Goal: Information Seeking & Learning: Learn about a topic

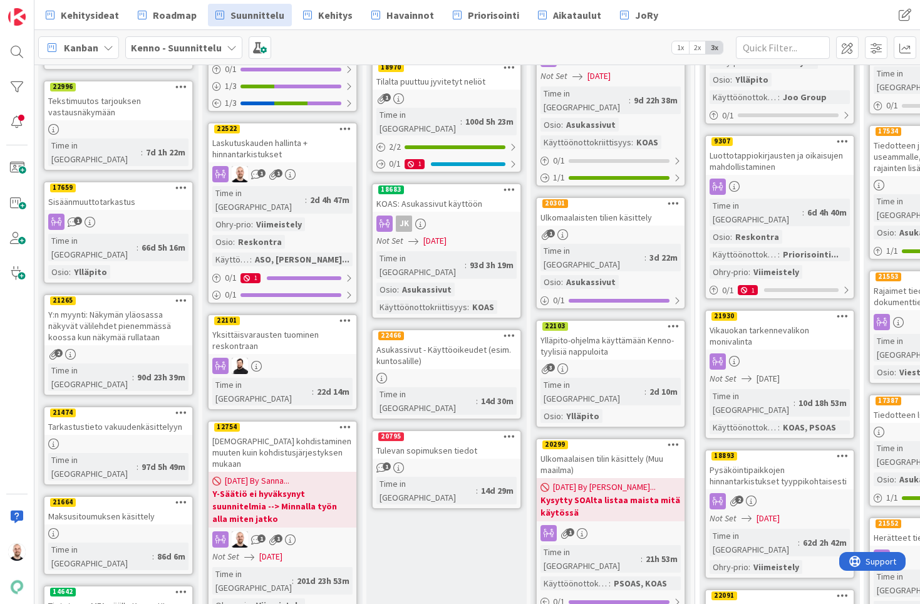
scroll to position [299, 1]
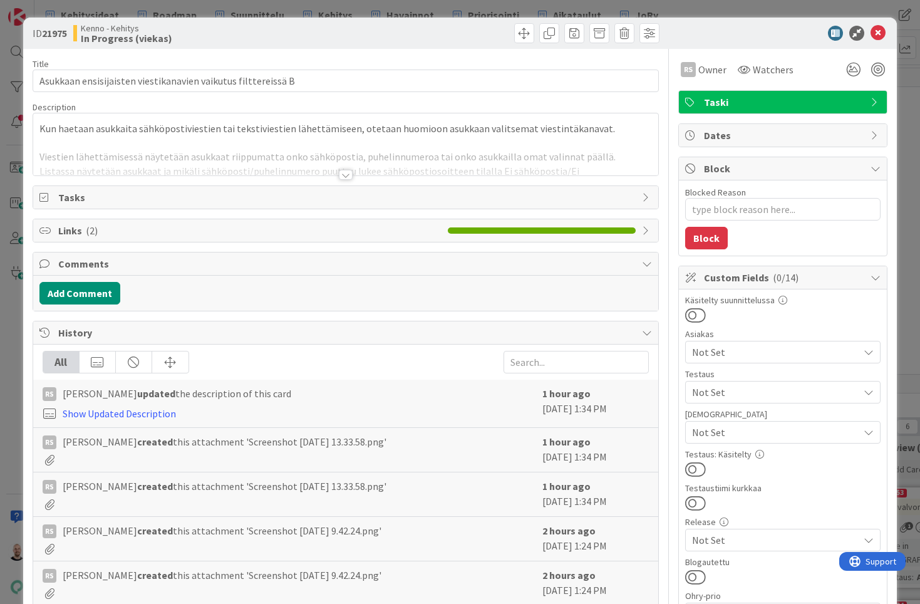
click at [346, 173] on div at bounding box center [346, 175] width 14 height 10
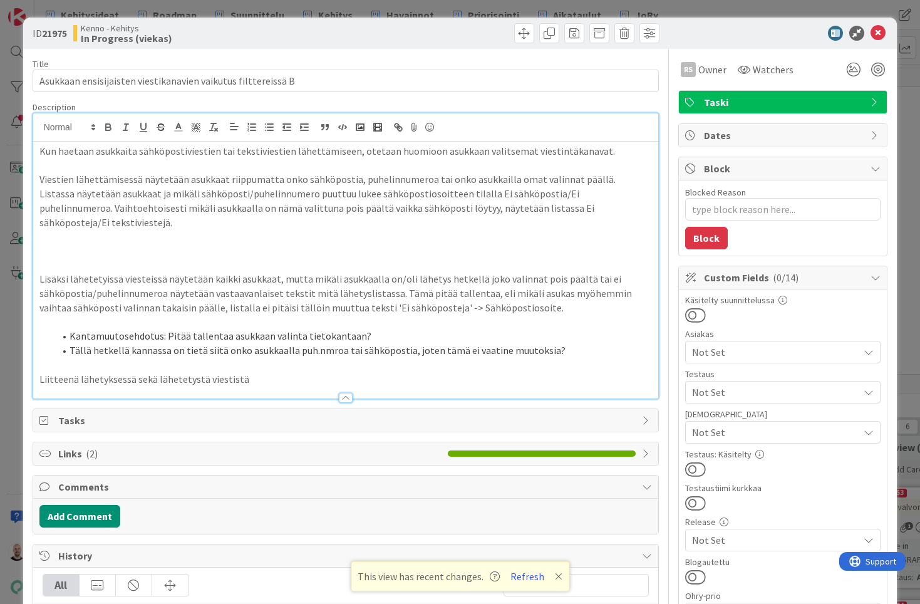
click at [613, 16] on div "ID 21975 Kenno - Kehitys In Progress (viekas) Title 61 / 128 Asukkaan ensisijai…" at bounding box center [460, 302] width 920 height 604
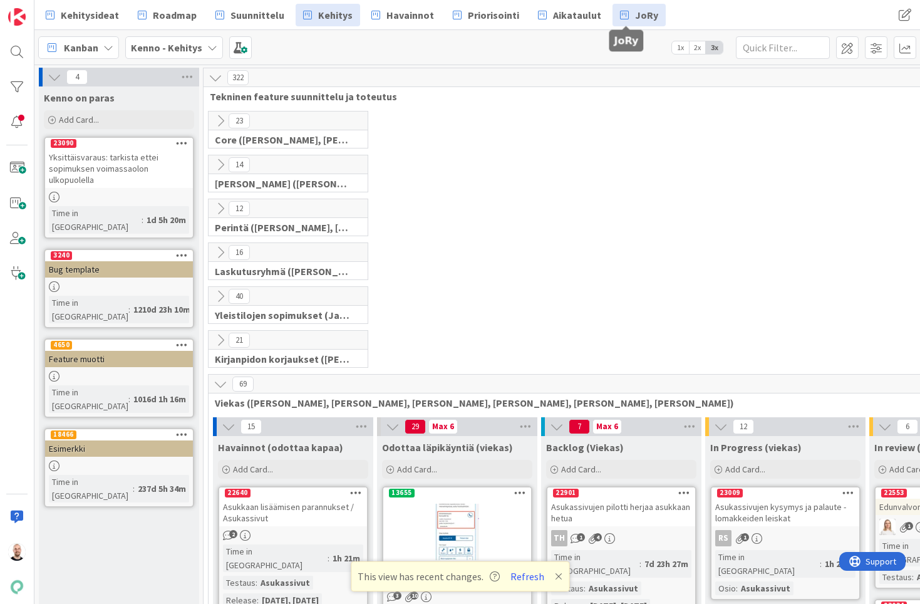
click at [636, 8] on span "JoRy" at bounding box center [646, 15] width 23 height 15
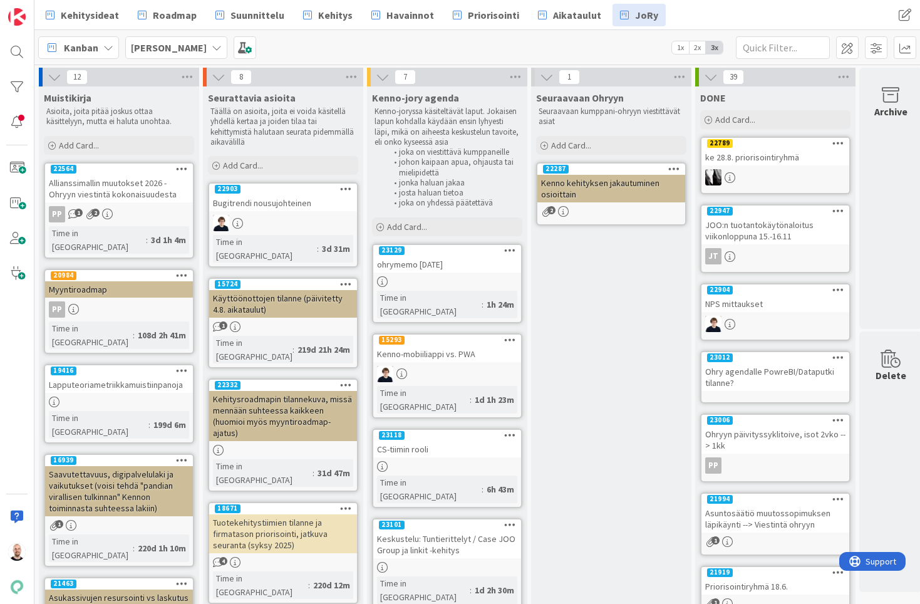
click at [435, 265] on div "ohrymemo 4.9.2025" at bounding box center [447, 264] width 148 height 16
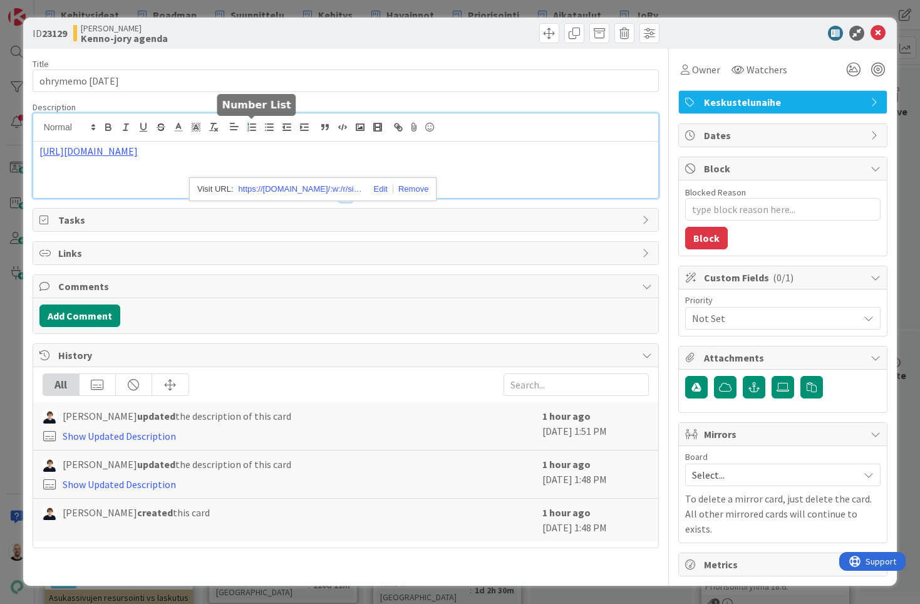
click at [256, 129] on div "https://pandiafioy.sharepoint.com/:w:/r/sites/PandiaSopimukset/_layouts/15/Doc.…" at bounding box center [346, 155] width 626 height 85
click at [294, 185] on link "https://pandiafioy.sharepoint.com/:w:/r/sites/PandiaSopimukset/_layouts/15/Doc.…" at bounding box center [301, 189] width 125 height 16
click at [486, 184] on div "https://pandiafioy.sharepoint.com/:w:/r/sites/PandiaSopimukset/_layouts/15/Doc.…" at bounding box center [346, 170] width 626 height 56
click at [138, 150] on link "https://pandiafioy.sharepoint.com/:w:/r/sites/PandiaSopimukset/_layouts/15/Doc.…" at bounding box center [88, 151] width 98 height 13
click at [319, 189] on link "https://pandiafioy.sharepoint.com/:w:/r/sites/PandiaSopimukset/_layouts/15/Doc.…" at bounding box center [301, 189] width 125 height 16
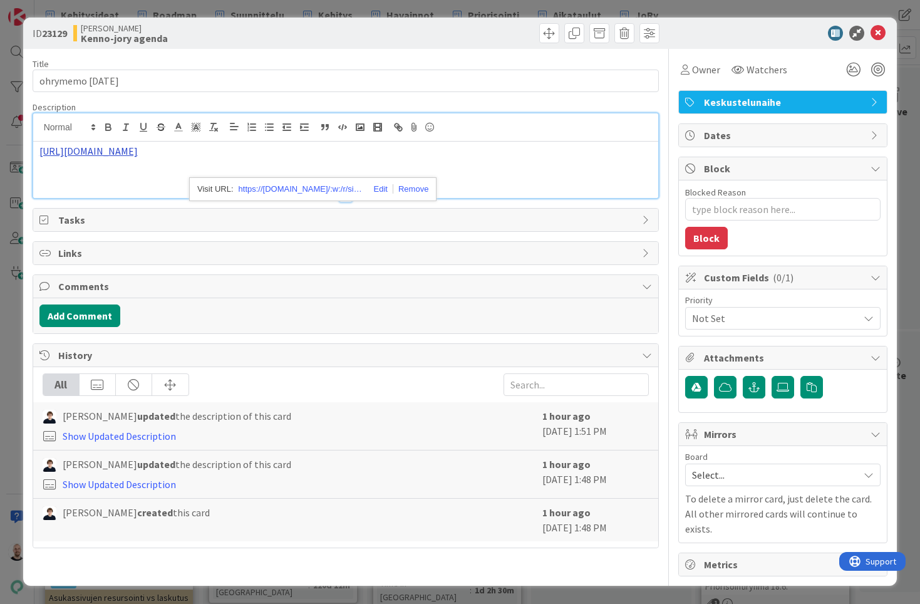
click at [138, 155] on link "https://pandiafioy.sharepoint.com/:w:/r/sites/PandiaSopimukset/_layouts/15/Doc.…" at bounding box center [88, 151] width 98 height 13
click at [297, 189] on link "https://pandiafioy.sharepoint.com/:w:/r/sites/PandiaSopimukset/_layouts/15/Doc.…" at bounding box center [301, 189] width 125 height 16
click at [670, 10] on div "ID 23129 Kenno JoRy Kenno-jory agenda Title 17 / 128 ohrymemo 4.9.2025 Descript…" at bounding box center [460, 302] width 920 height 604
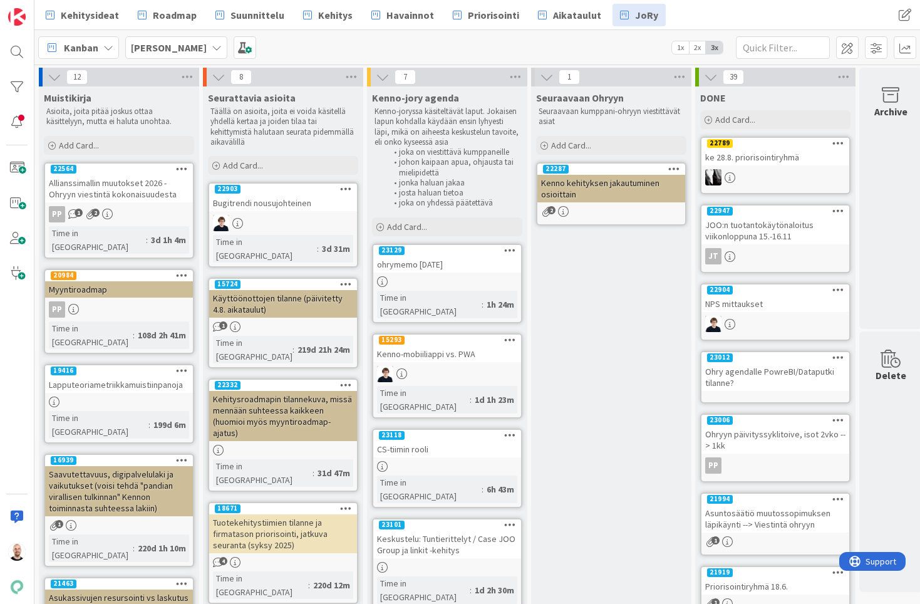
click at [433, 441] on div "CS-tiimin rooli" at bounding box center [447, 449] width 148 height 16
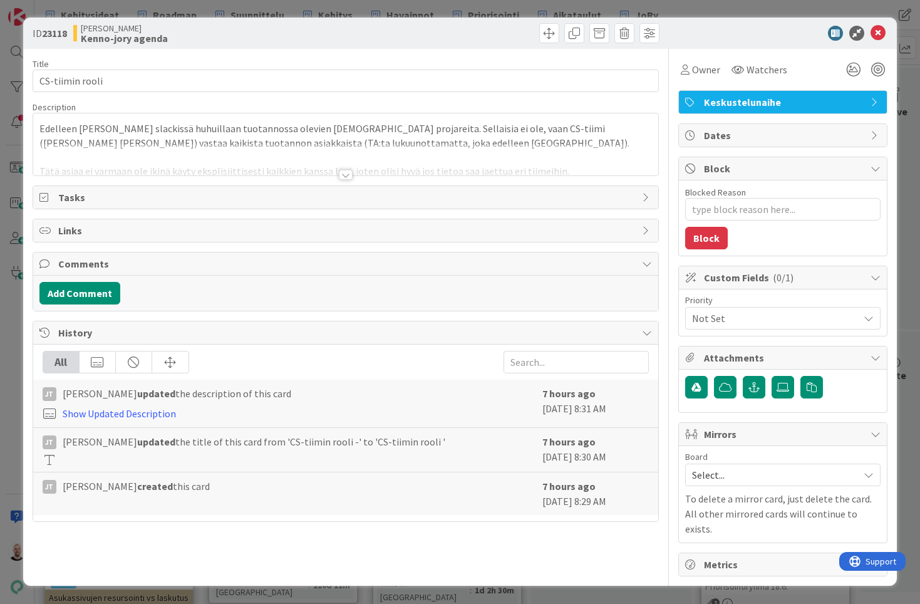
click at [346, 171] on div at bounding box center [346, 175] width 14 height 10
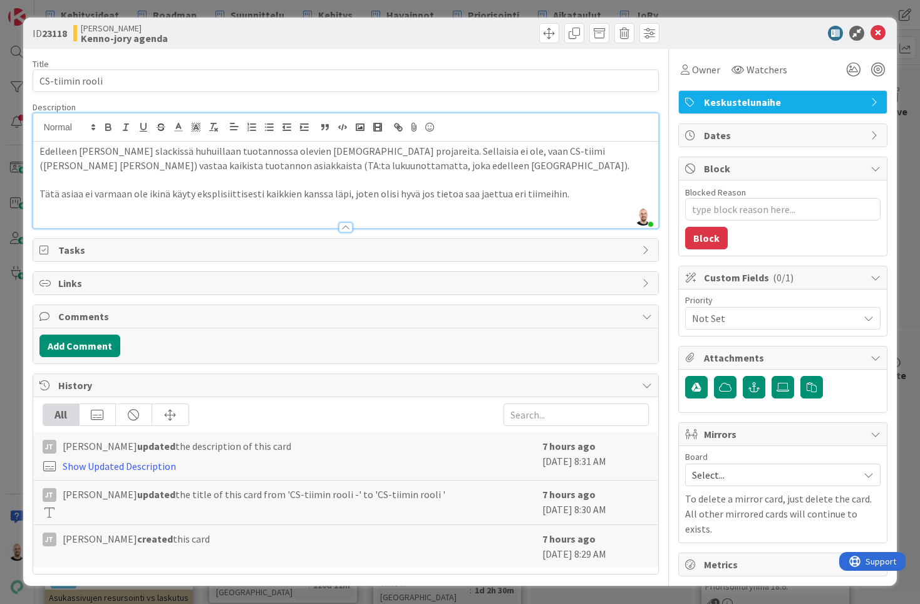
click at [501, 7] on div "ID 23118 Kenno JoRy Kenno-jory agenda Title 16 / 128 CS-tiimin rooli Descriptio…" at bounding box center [460, 302] width 920 height 604
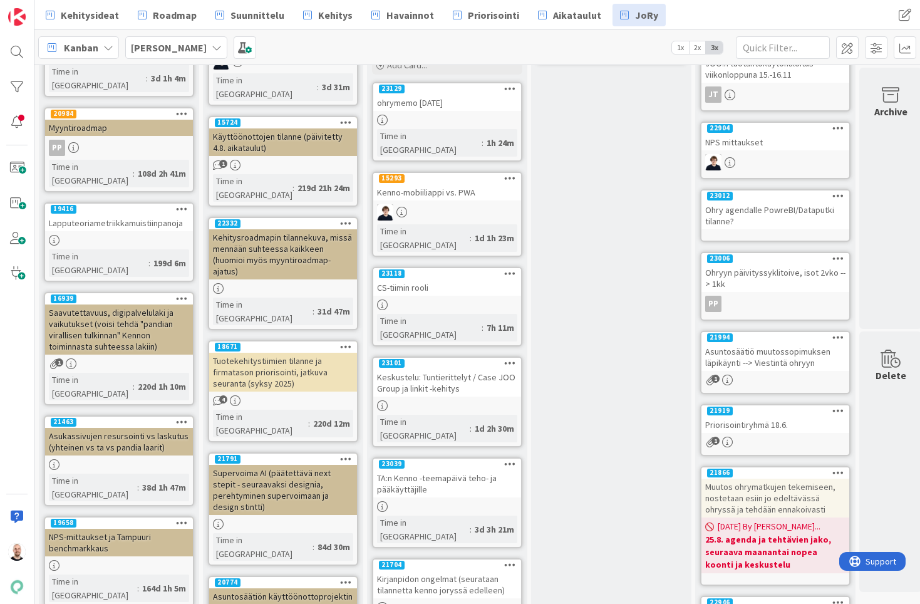
scroll to position [160, 0]
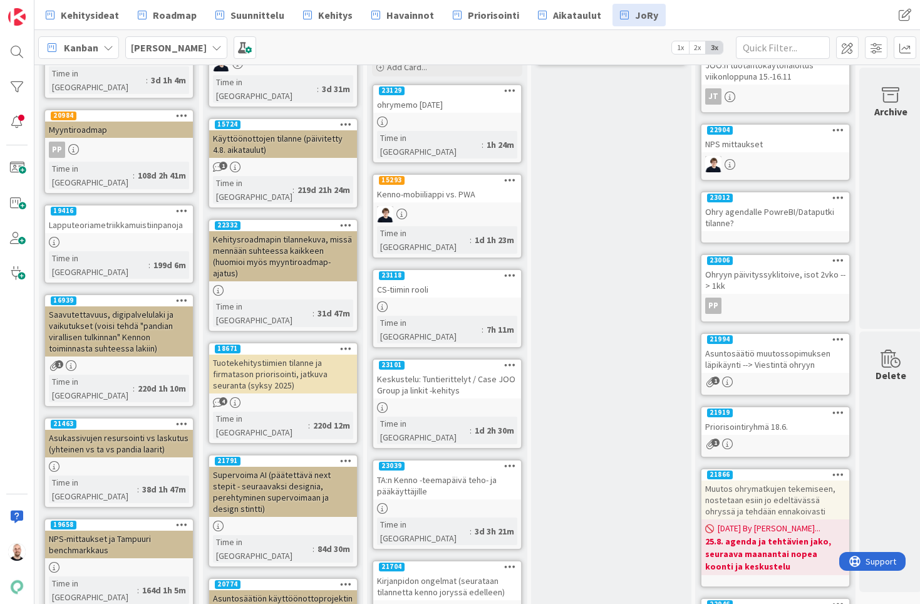
click at [427, 371] on div "Keskustelu: Tuntierittelyt / Case JOO Group ja linkit -kehitys" at bounding box center [447, 385] width 148 height 28
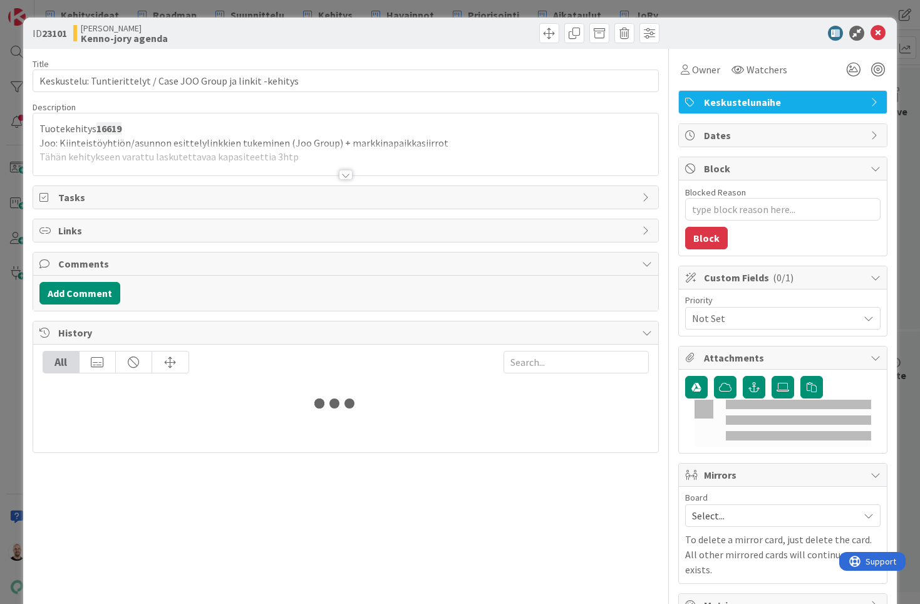
type textarea "x"
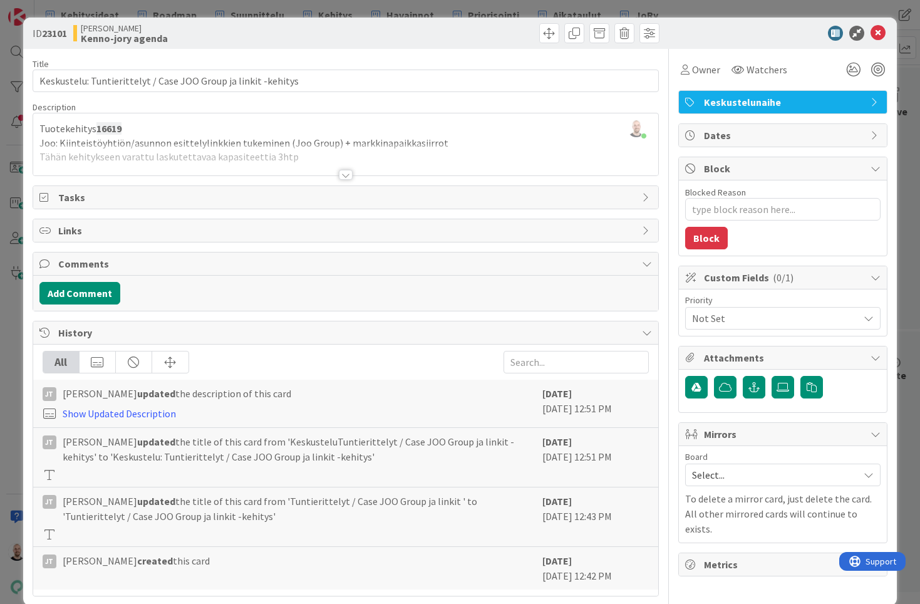
click at [343, 173] on div at bounding box center [346, 175] width 14 height 10
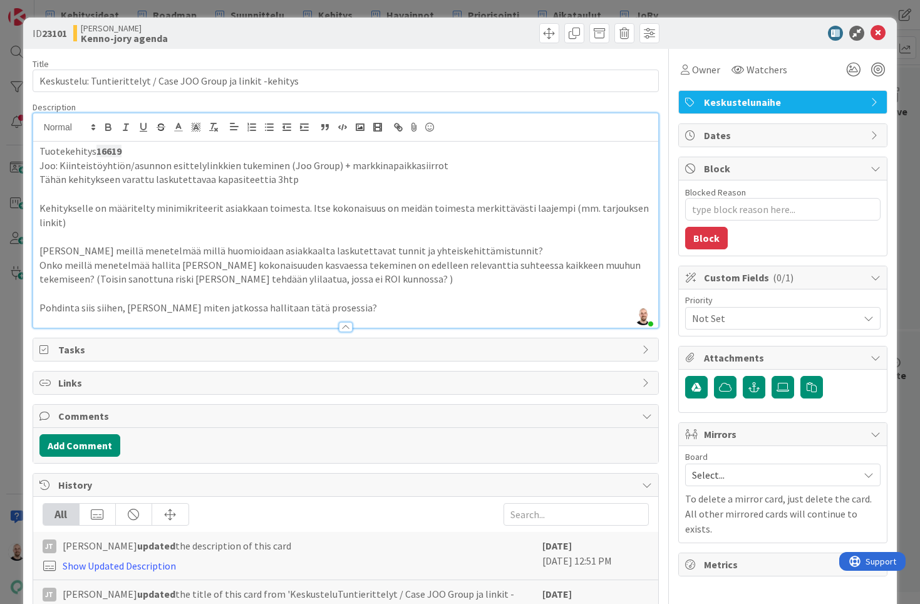
click at [527, 3] on div "ID 23101 Kenno JoRy Kenno-jory agenda Title 62 / 128 Keskustelu: Tuntierittelyt…" at bounding box center [460, 302] width 920 height 604
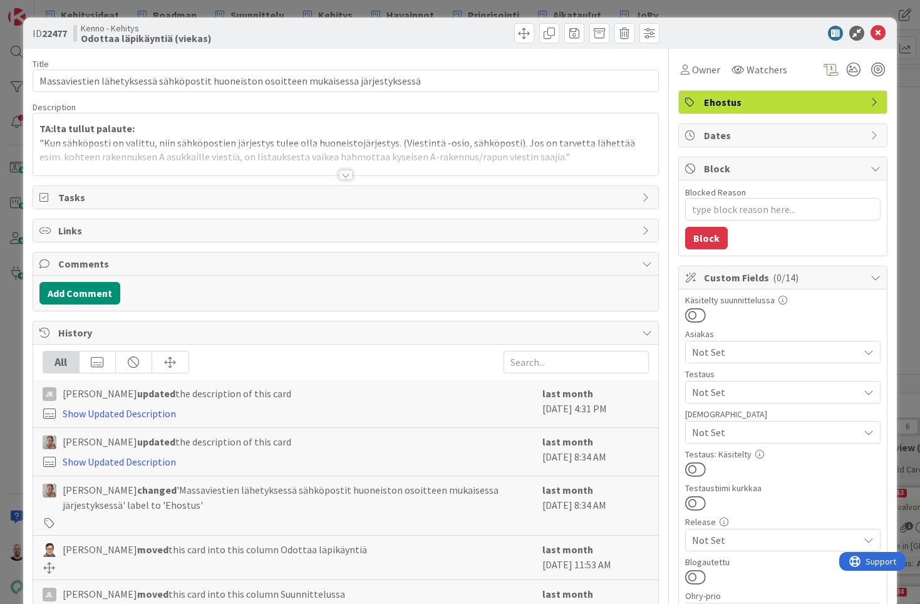
click at [344, 175] on div at bounding box center [346, 175] width 14 height 10
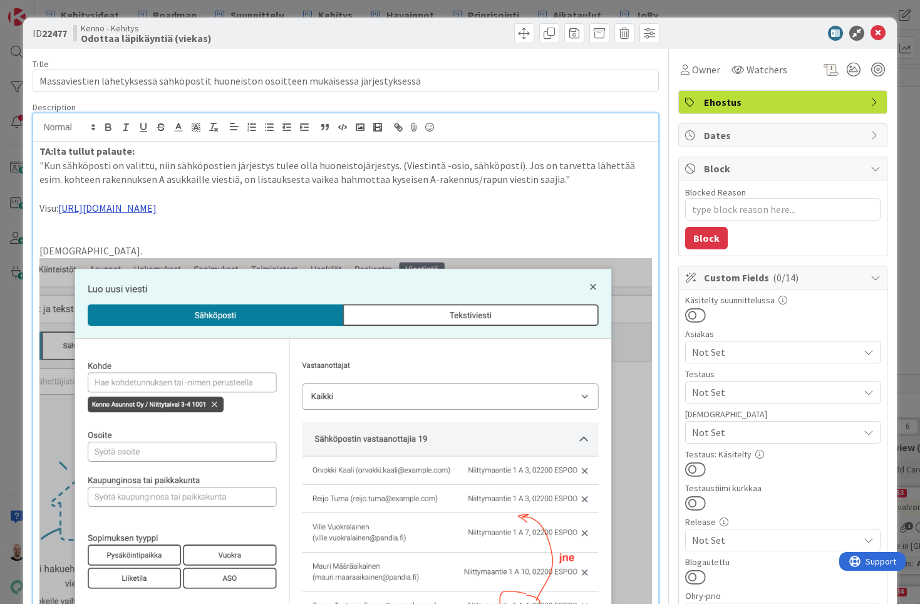
click at [157, 209] on link "https://www.figma.com/design/F8K4NeEJpXdhuNz0ckoPp4/Viestint%C3%A4?node-id=2448…" at bounding box center [107, 208] width 98 height 13
click at [330, 227] on link "https://www.figma.com/design/F8K4NeEJpXdhuNz0ckoPp4/Viestint%C3%A4?node-id=2448…" at bounding box center [287, 230] width 86 height 16
click at [590, 170] on p ""Kun sähköposti on valittu, niin sähköpostien järjestys tulee olla huoneistojär…" at bounding box center [345, 172] width 613 height 28
type textarea "x"
click at [613, 9] on div "ID 22477 Kenno - Kehitys Odottaa läpikäyntiä (viekas) Title 85 / 128 Massaviest…" at bounding box center [460, 302] width 920 height 604
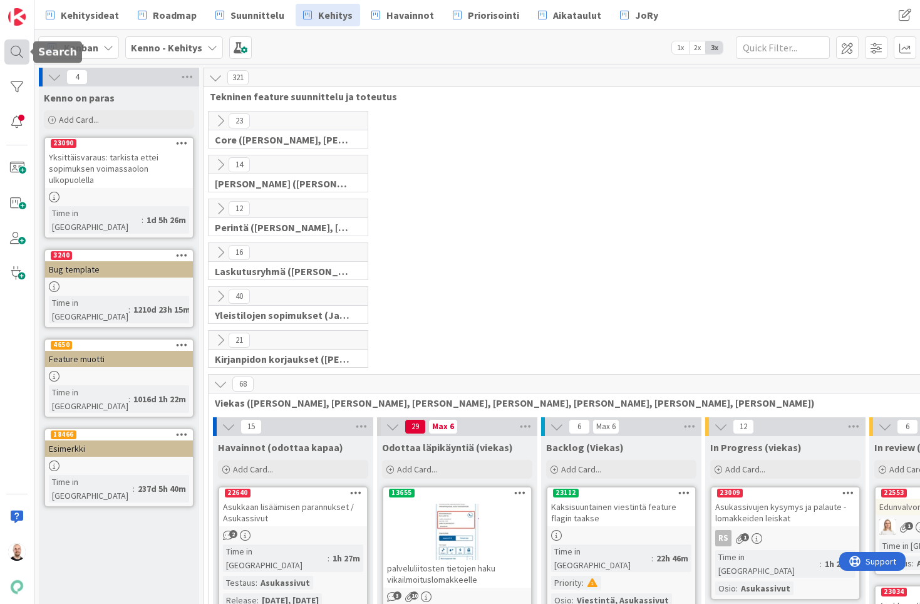
click at [13, 54] on div at bounding box center [16, 51] width 25 height 25
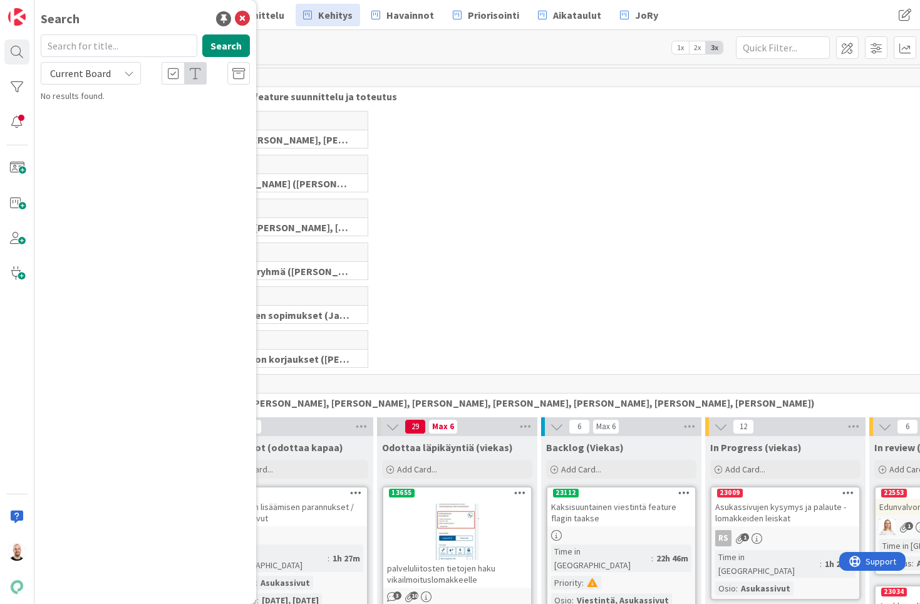
click at [74, 44] on input "text" at bounding box center [119, 45] width 157 height 23
type input "13874"
click at [103, 75] on span "Current Board" at bounding box center [80, 73] width 61 height 13
click at [103, 121] on span "All Boards" at bounding box center [113, 125] width 130 height 19
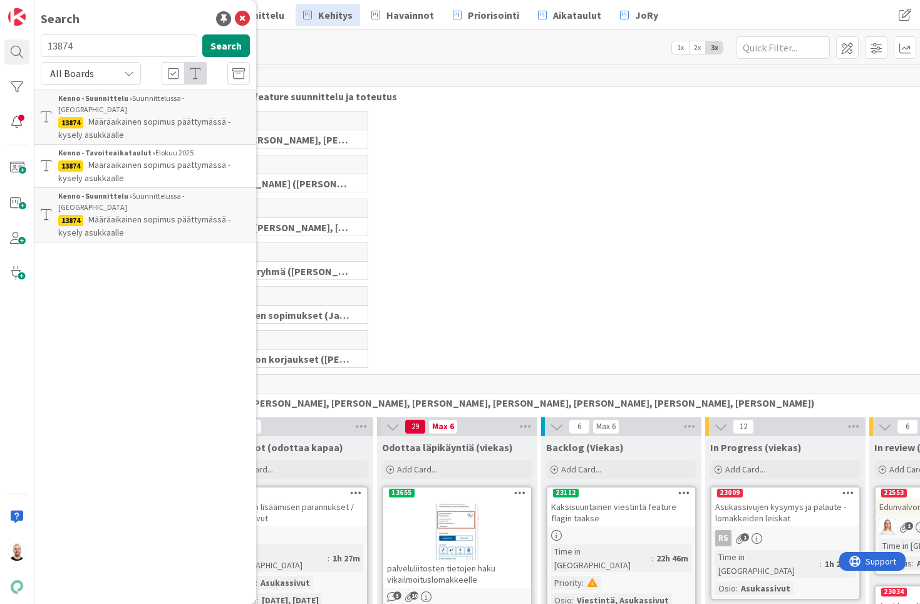
click at [191, 118] on p "Määräaikainen sopimus päättymässä - kysely asukkaalle" at bounding box center [154, 128] width 192 height 26
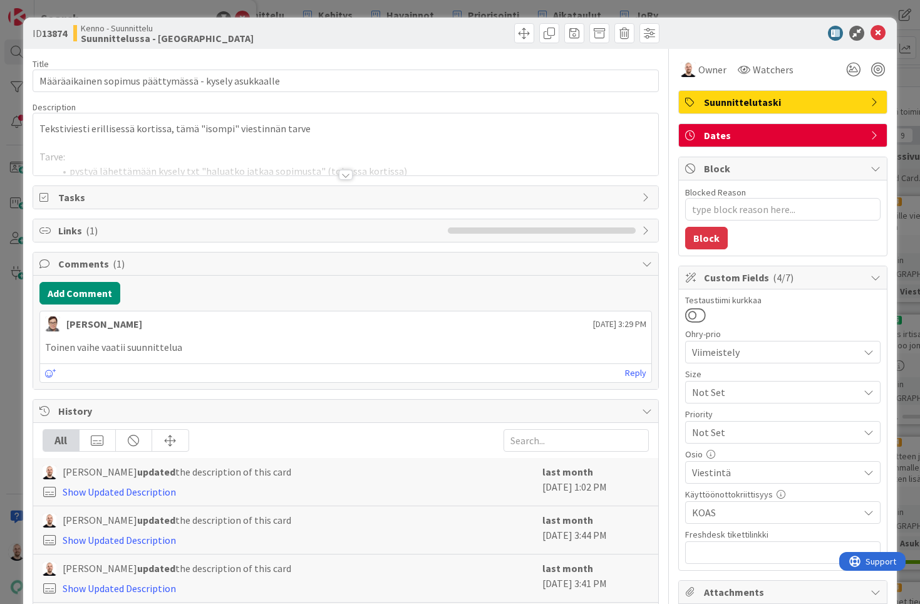
click at [343, 177] on div at bounding box center [346, 175] width 14 height 10
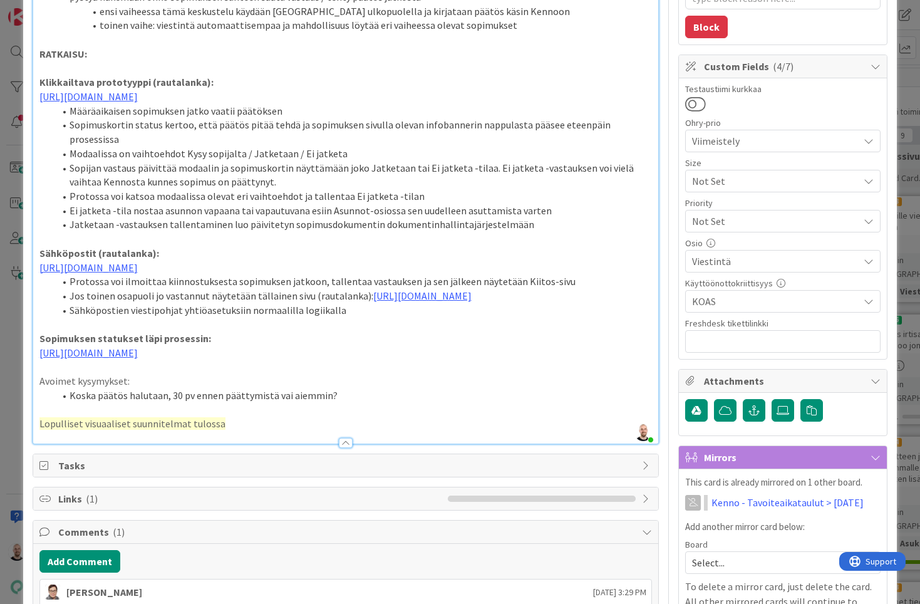
scroll to position [217, 0]
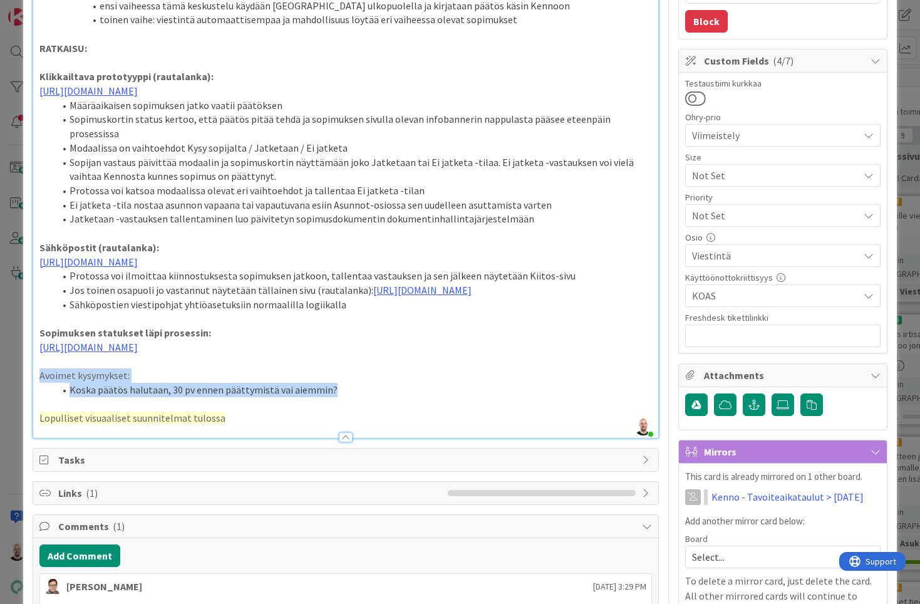
drag, startPoint x: 336, startPoint y: 484, endPoint x: 16, endPoint y: 476, distance: 320.2
click at [16, 476] on div "ID 13874 Kenno - Suunnittelu Suunnittelussa - Rautalangat Title 53 / 128 Määräa…" at bounding box center [460, 302] width 920 height 604
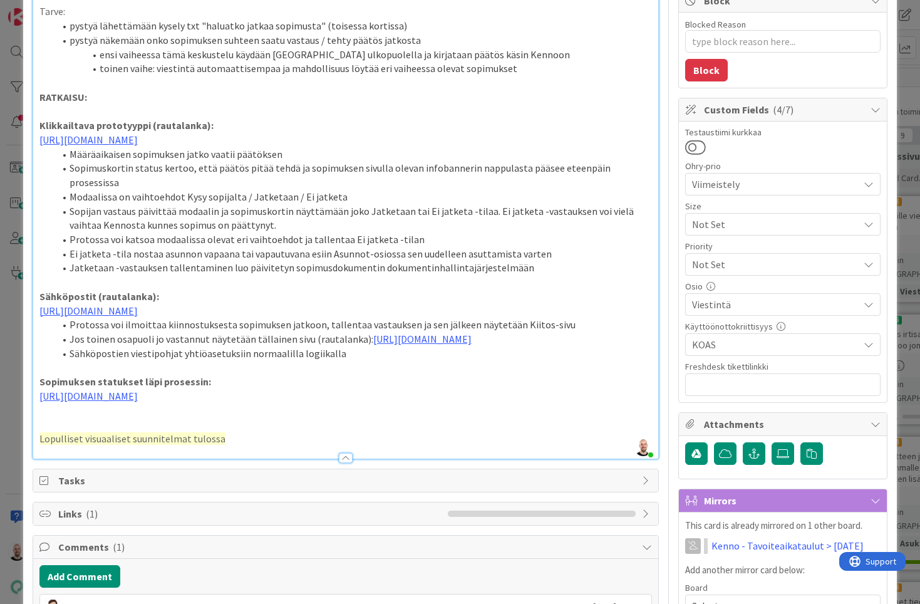
type textarea "x"
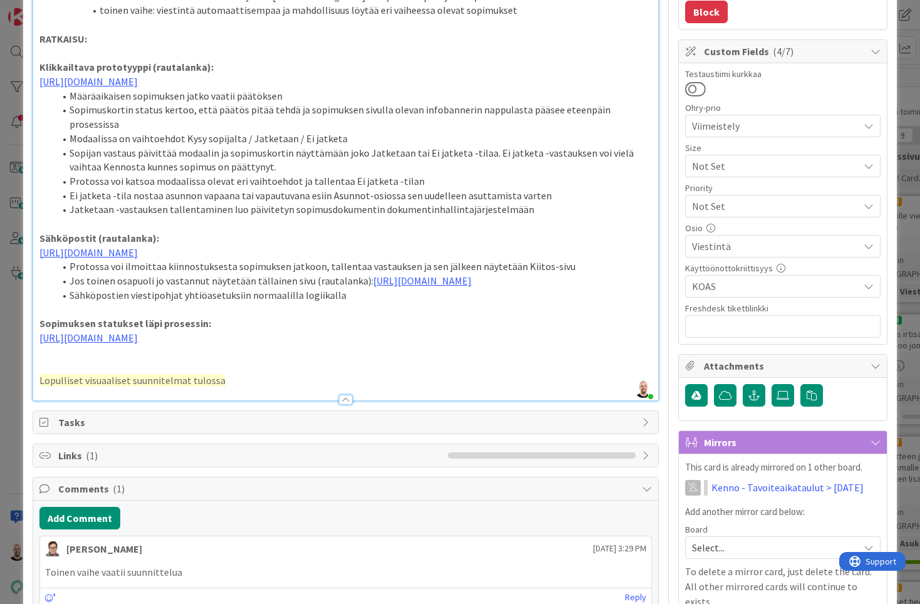
scroll to position [228, 0]
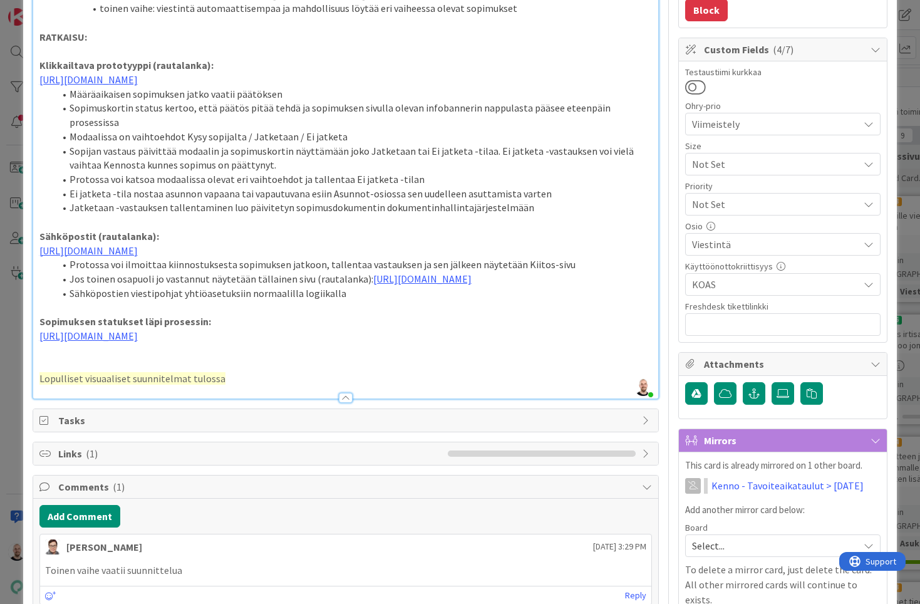
click at [287, 101] on li "Määräaikaisen sopimuksen jatko vaatii päätöksen" at bounding box center [353, 94] width 598 height 14
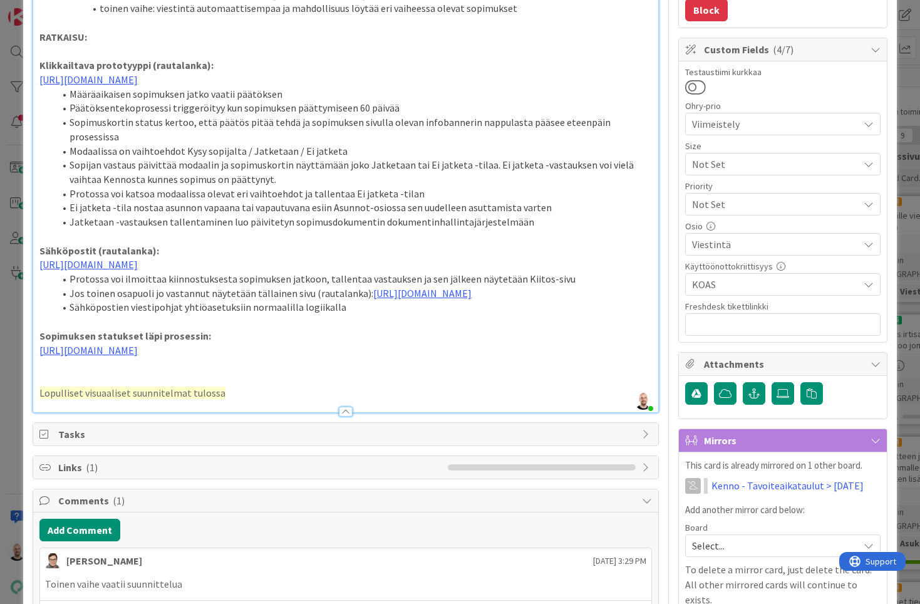
click at [326, 165] on li "Sopijan vastaus päivittää modaalin ja sopimuskortin näyttämään joko Jatketaan t…" at bounding box center [353, 172] width 598 height 28
click at [366, 154] on li "Modaalissa on vaihtoehdot Kysy sopijalta / Jatketaan / Ei jatketa" at bounding box center [353, 151] width 598 height 14
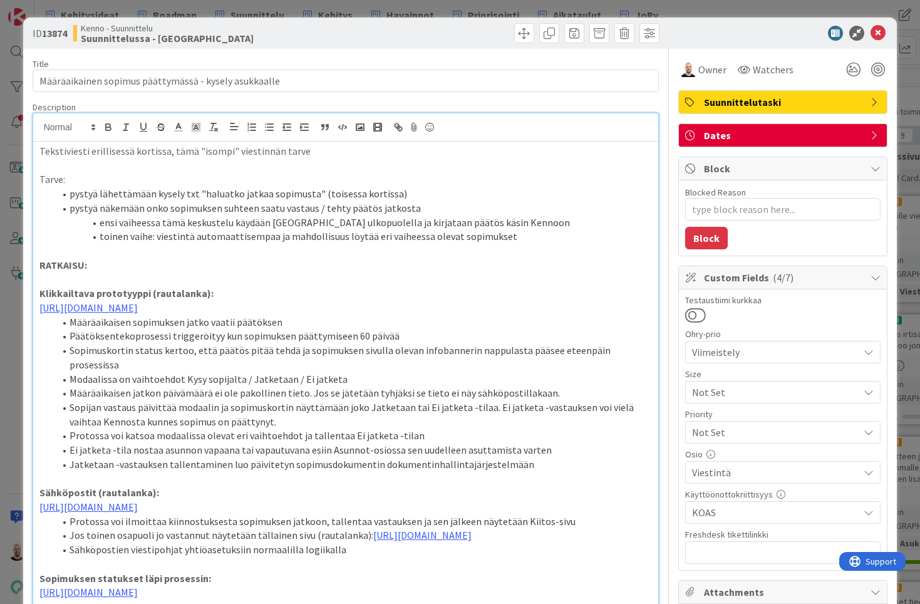
scroll to position [0, 0]
type textarea "x"
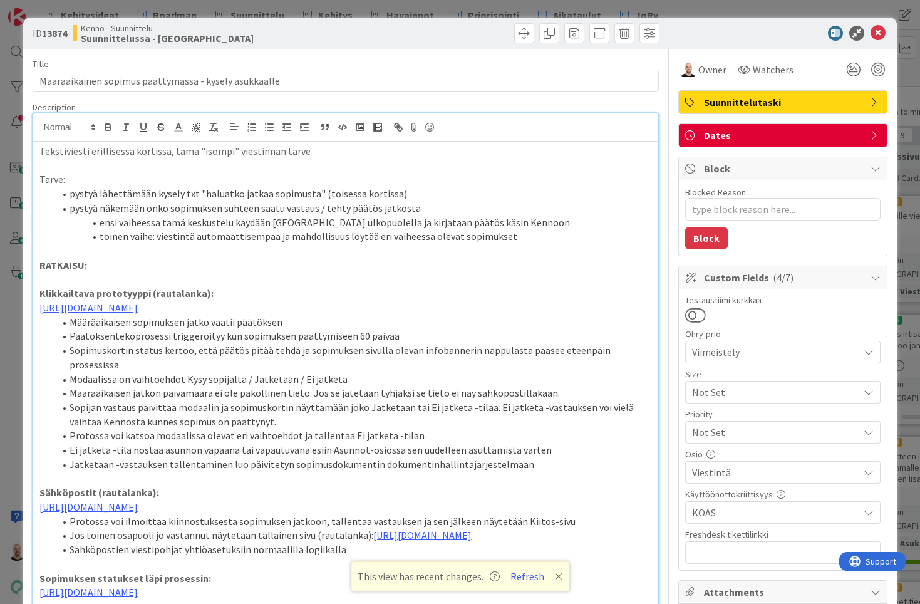
click at [668, 13] on div "ID 13874 Kenno - Suunnittelu Suunnittelussa - Rautalangat Title 53 / 128 Määräa…" at bounding box center [460, 302] width 920 height 604
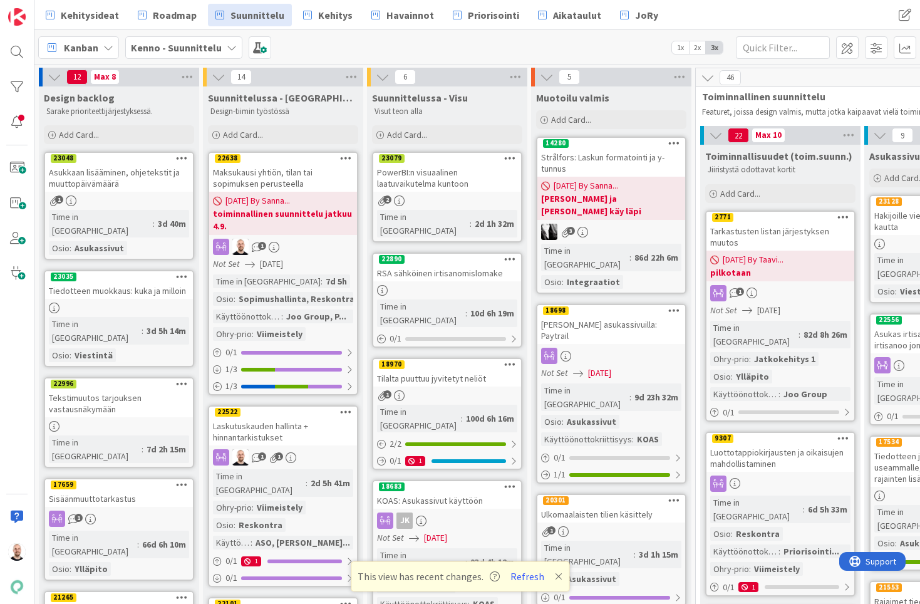
click at [555, 577] on icon at bounding box center [559, 576] width 8 height 10
